Goal: Transaction & Acquisition: Obtain resource

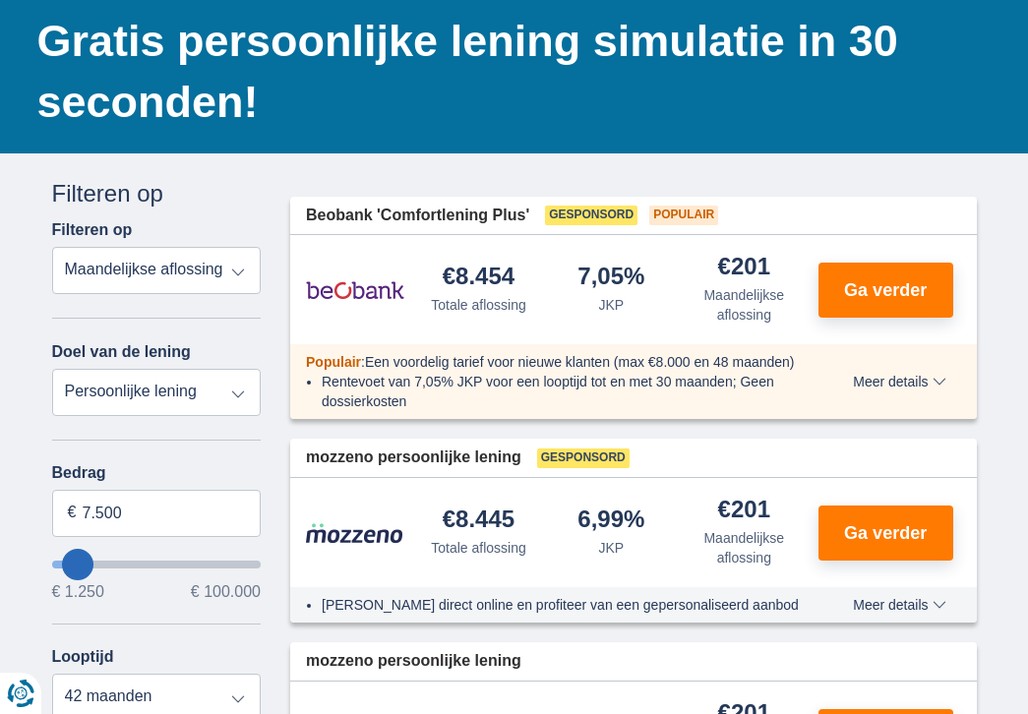
drag, startPoint x: 232, startPoint y: 273, endPoint x: 318, endPoint y: 123, distance: 172.3
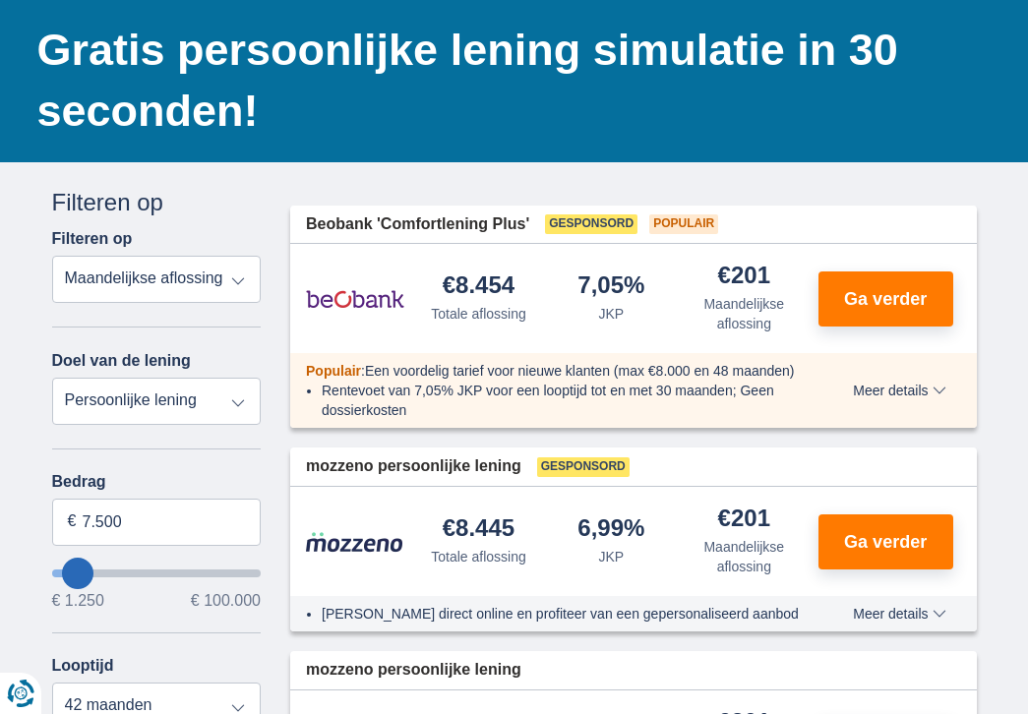
scroll to position [158, 0]
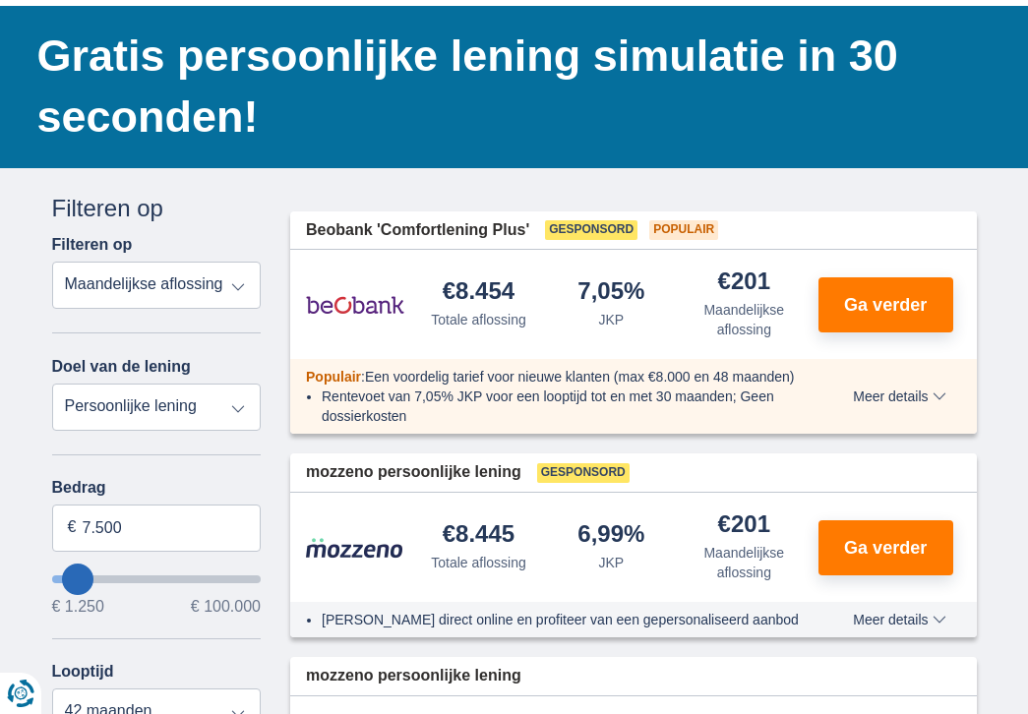
select select "vehicleLoan"
select select "3-4"
type input "15.000"
type input "15250"
select select "60"
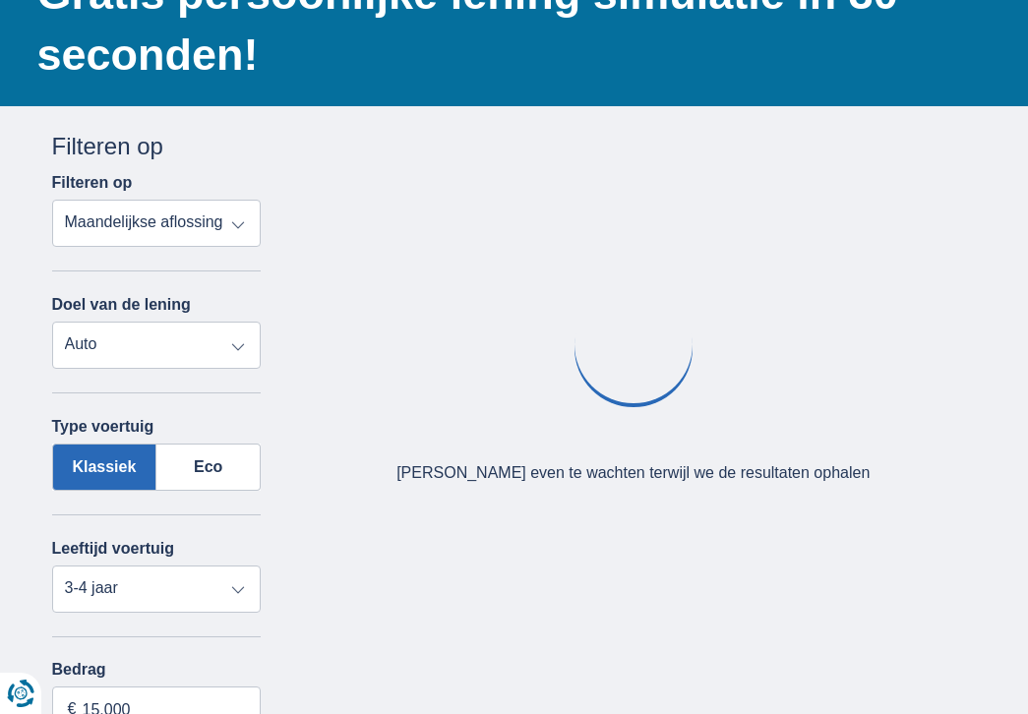
scroll to position [221, 0]
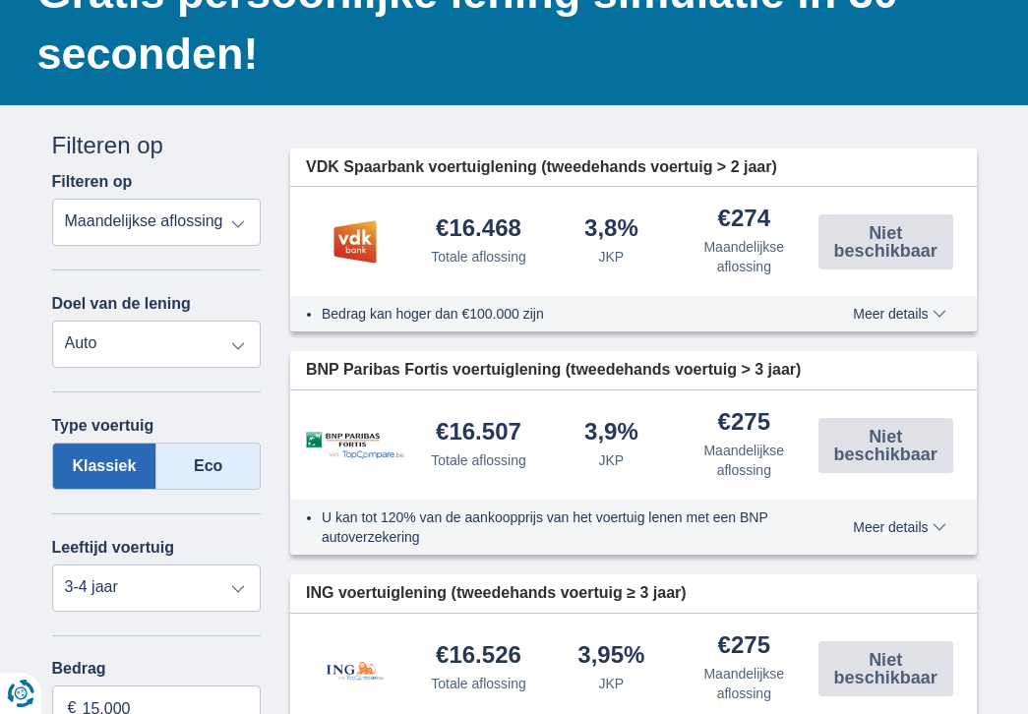
click at [206, 466] on label "Eco" at bounding box center [208, 466] width 104 height 47
click at [0, 0] on input "Eco" at bounding box center [0, 0] width 0 height 0
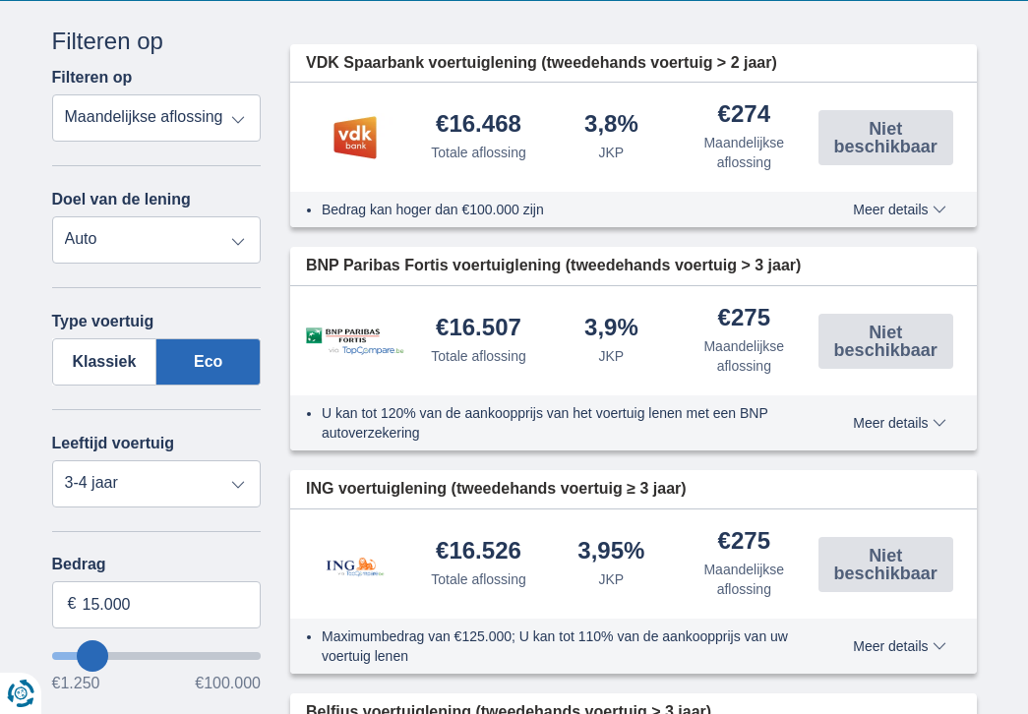
scroll to position [328, 0]
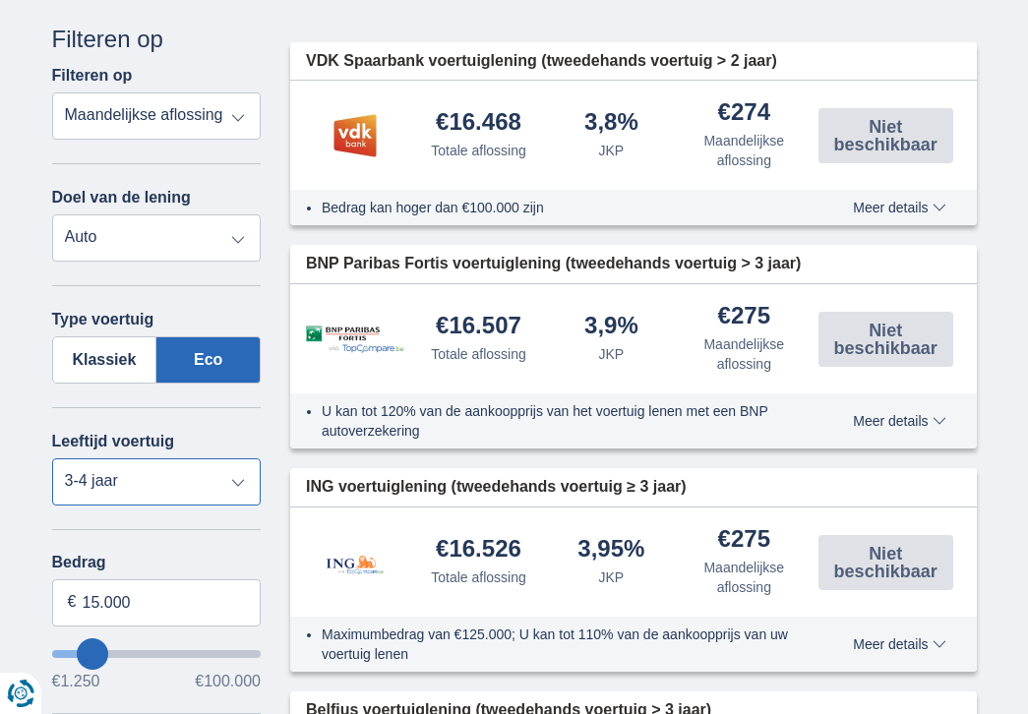
select select "5+"
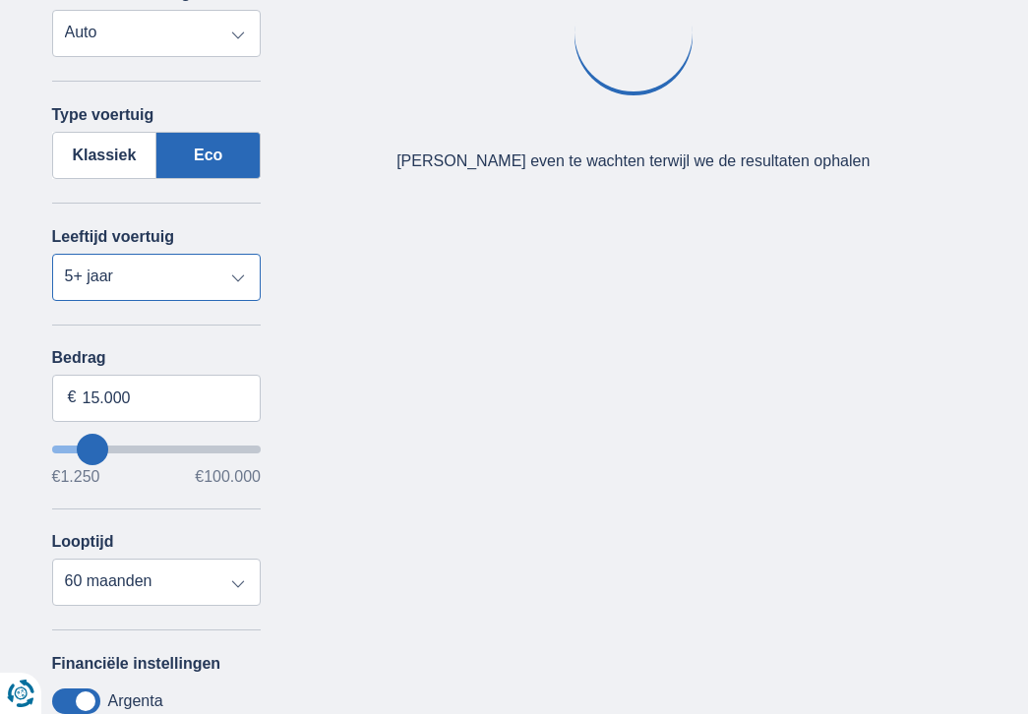
scroll to position [533, 0]
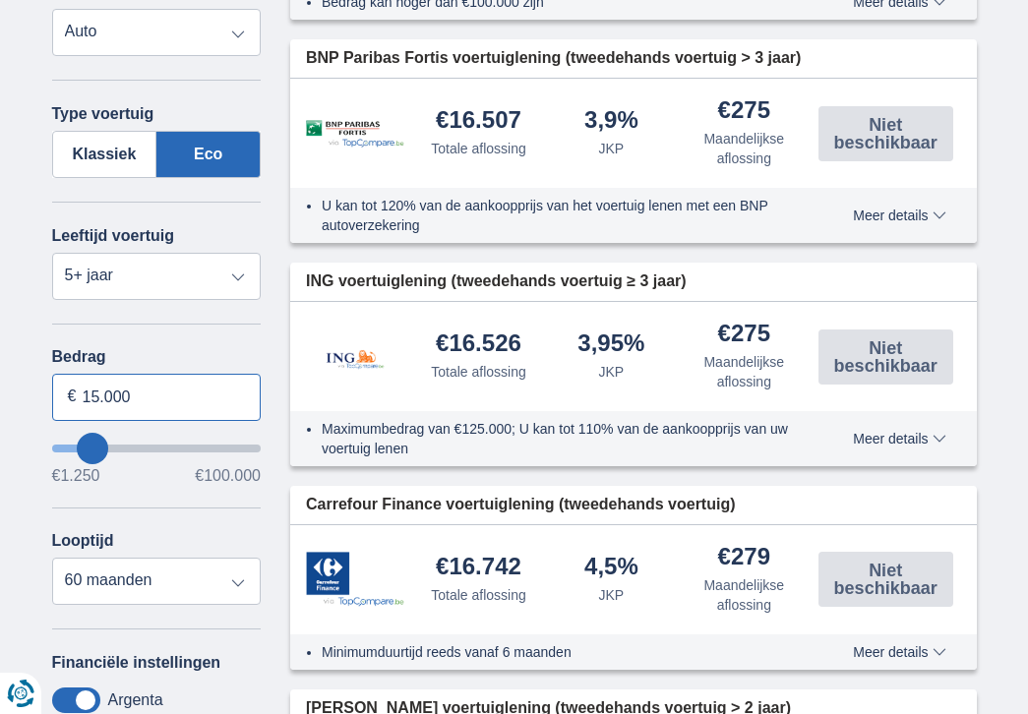
click at [157, 396] on input "15.000" at bounding box center [157, 397] width 210 height 47
type input "1"
type input "27.000"
type input "27250"
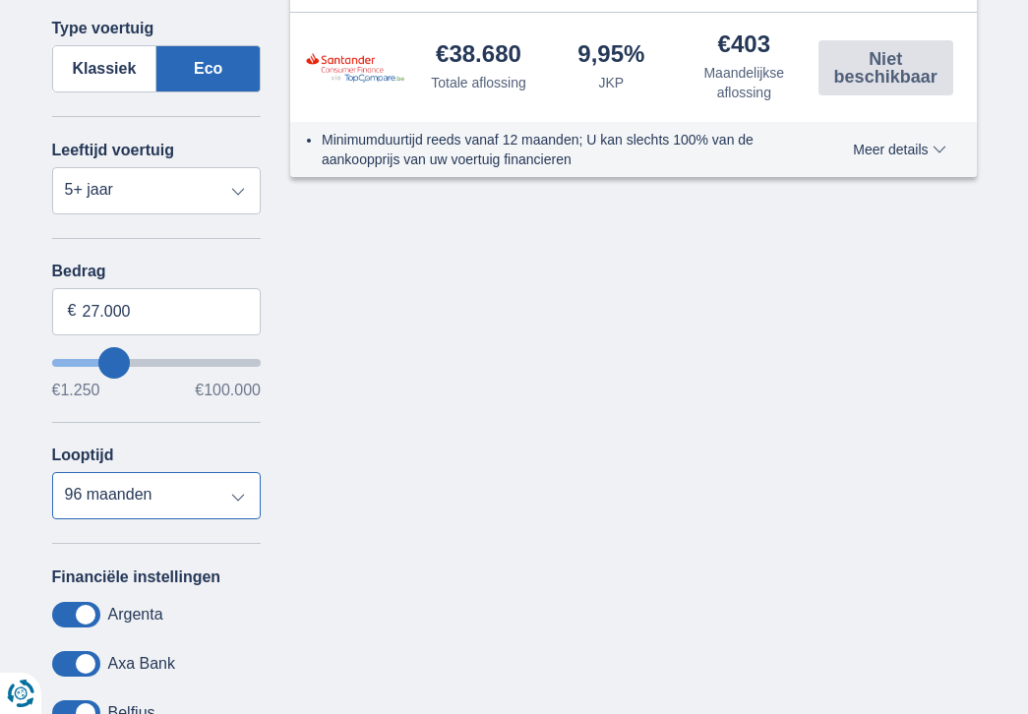
scroll to position [594, 0]
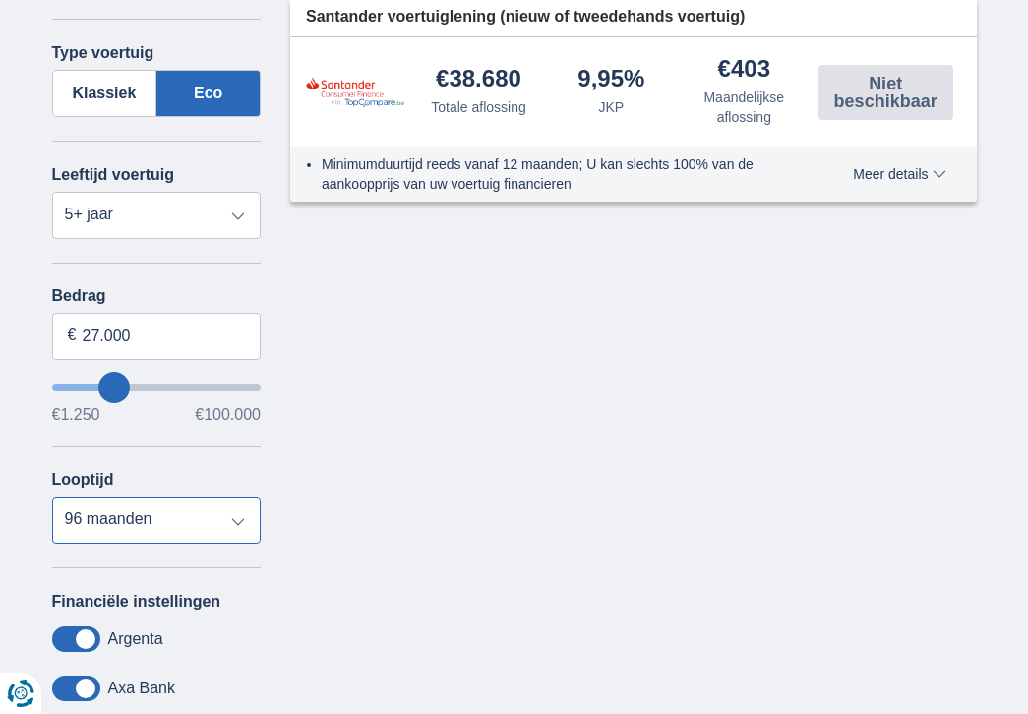
select select "72"
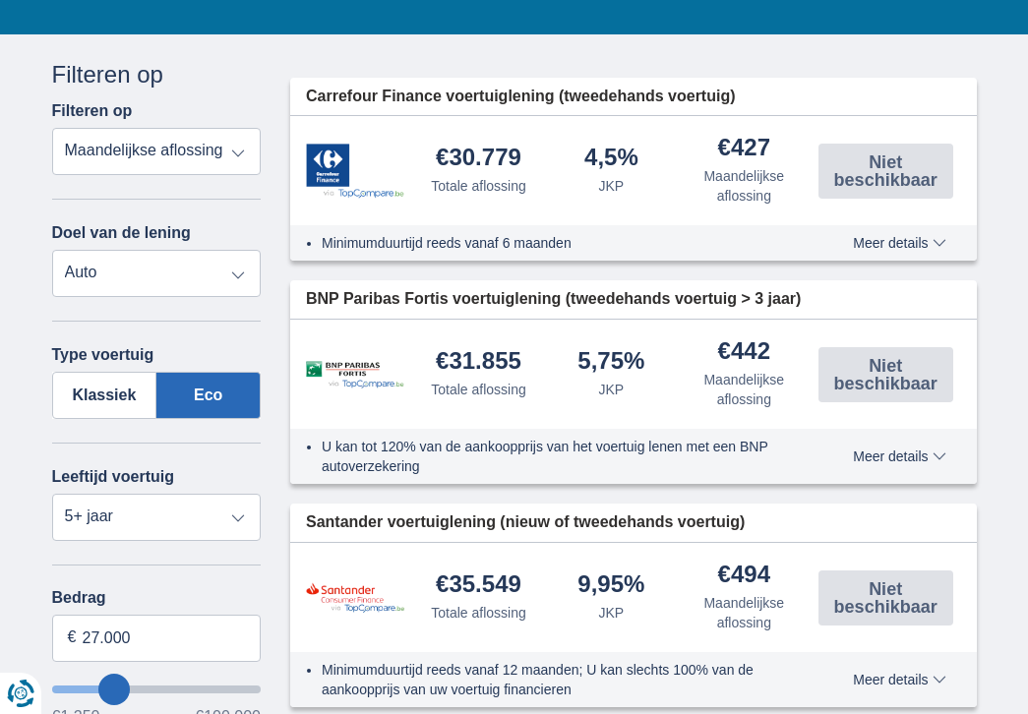
scroll to position [298, 0]
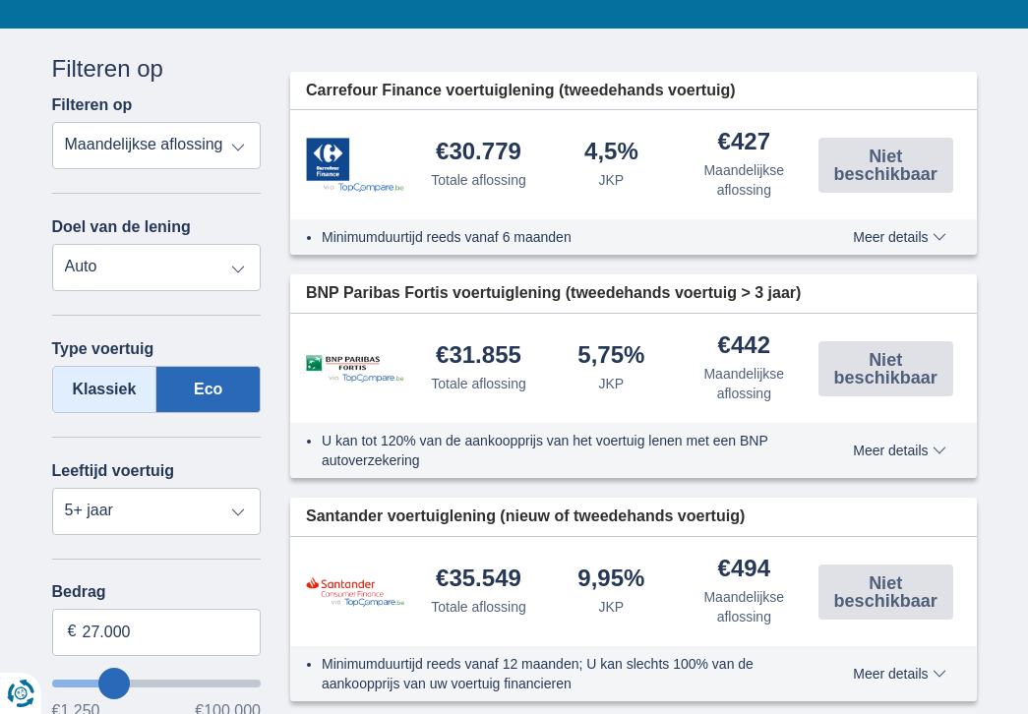
click at [115, 384] on label "Klassiek" at bounding box center [104, 389] width 105 height 47
click at [0, 0] on input "Klassiek" at bounding box center [0, 0] width 0 height 0
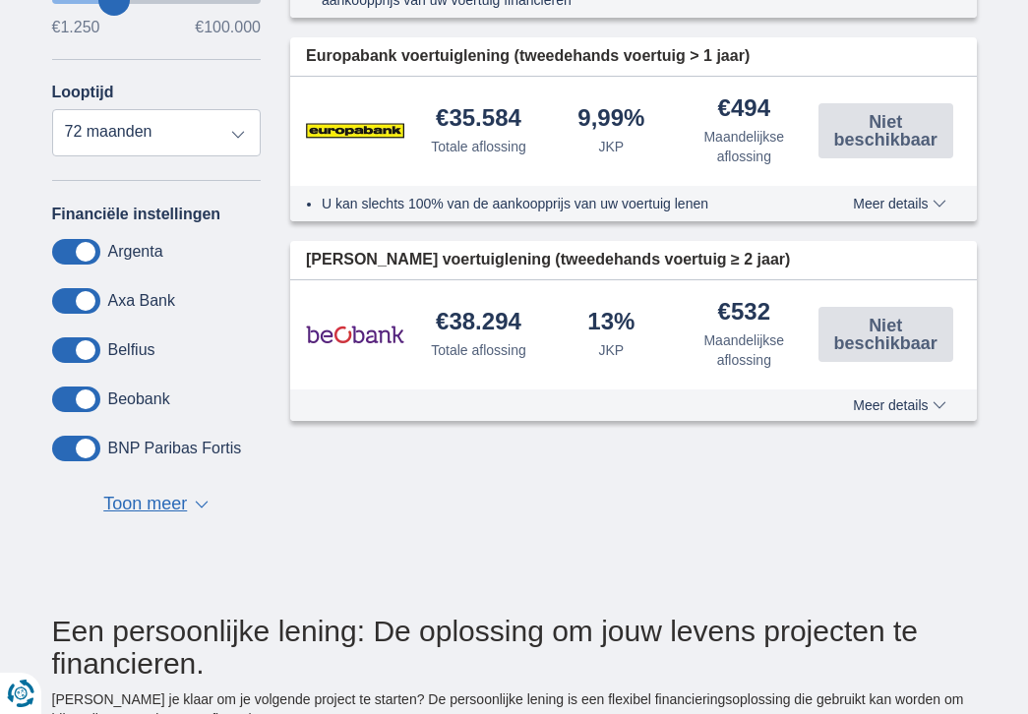
scroll to position [1069, 0]
